Goal: Navigation & Orientation: Find specific page/section

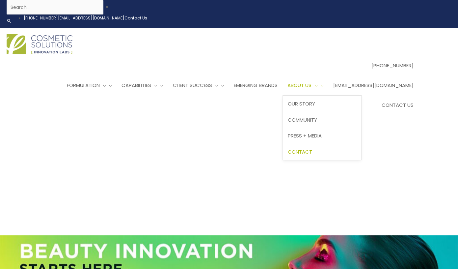
click at [312, 153] on span "Contact" at bounding box center [300, 151] width 24 height 7
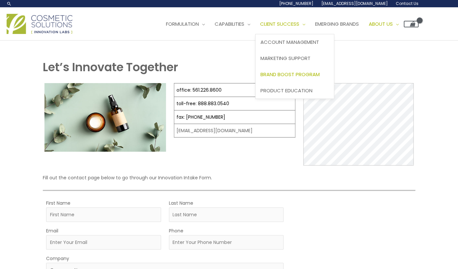
click at [261, 78] on span "Brand Boost Program" at bounding box center [290, 74] width 59 height 7
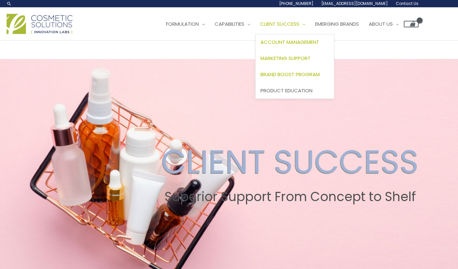
click at [260, 27] on span "Client Success" at bounding box center [279, 23] width 39 height 7
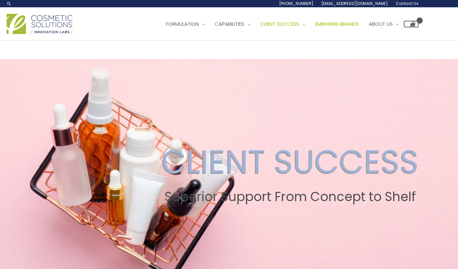
click at [315, 27] on span "Emerging Brands" at bounding box center [337, 23] width 44 height 7
